Goal: Navigation & Orientation: Understand site structure

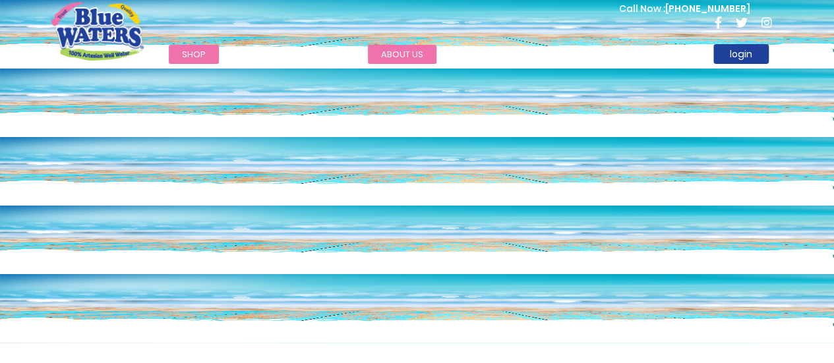
click at [397, 57] on link "about us" at bounding box center [402, 54] width 69 height 19
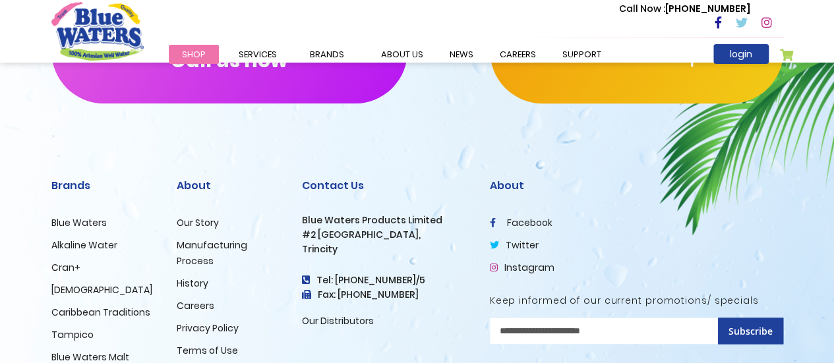
scroll to position [3356, 0]
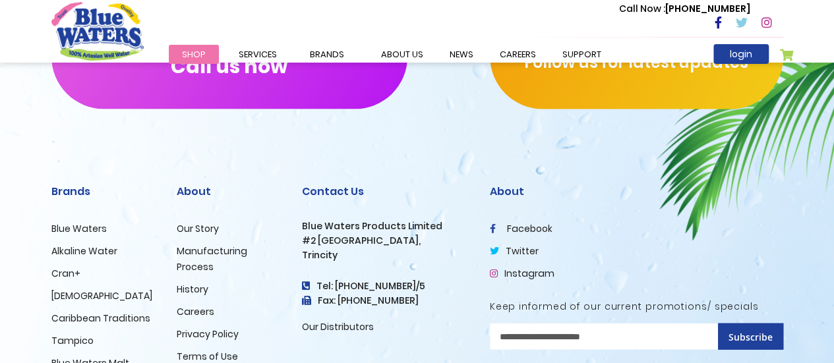
scroll to position [1462, 0]
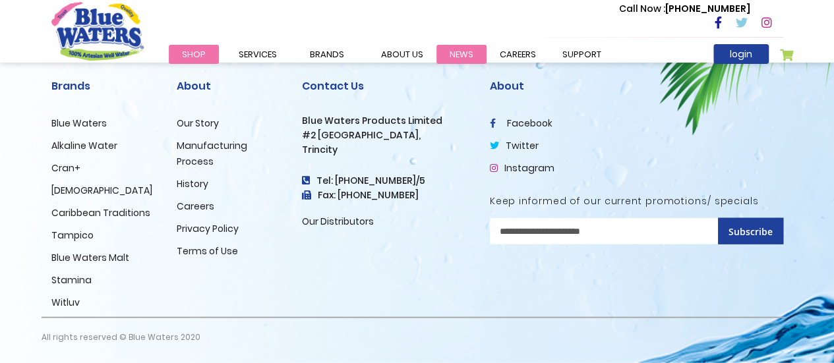
click at [469, 53] on link "News" at bounding box center [461, 54] width 50 height 19
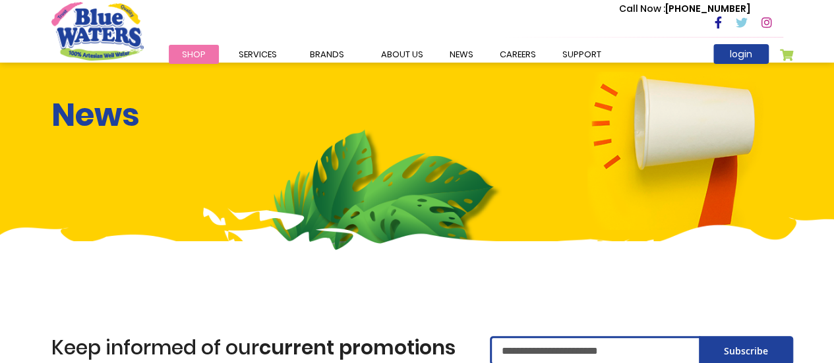
click at [765, 20] on icon at bounding box center [766, 22] width 11 height 12
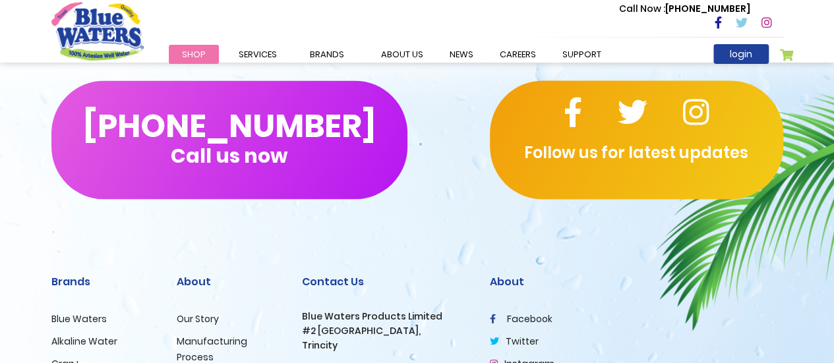
scroll to position [1389, 0]
